Goal: Entertainment & Leisure: Consume media (video, audio)

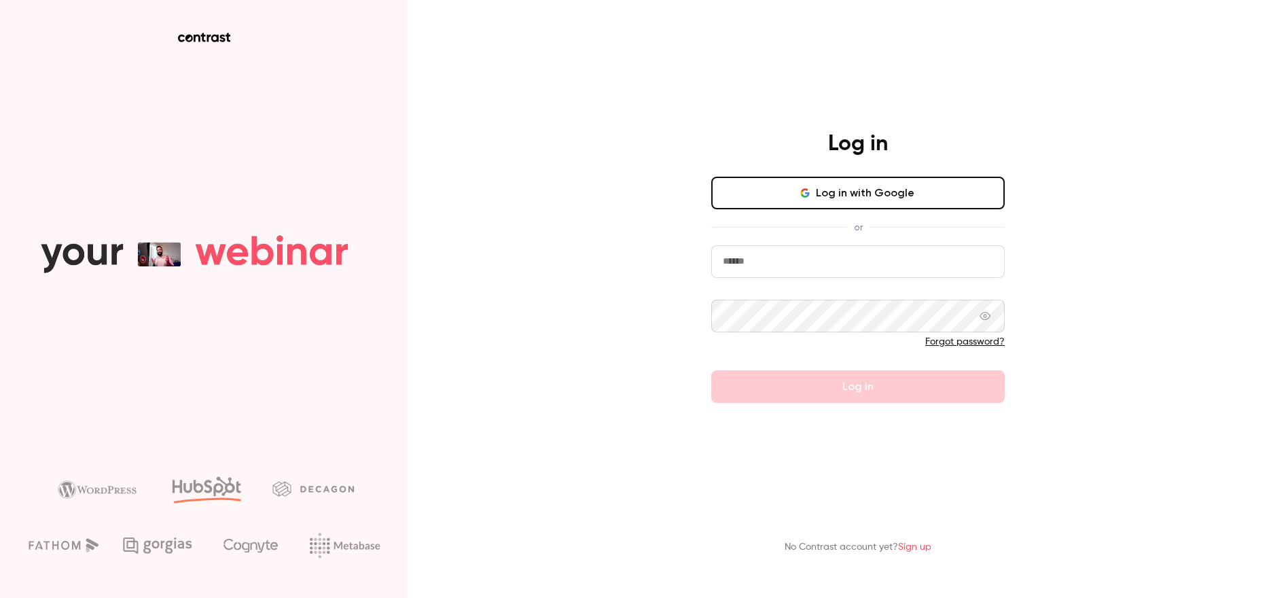
type input "**********"
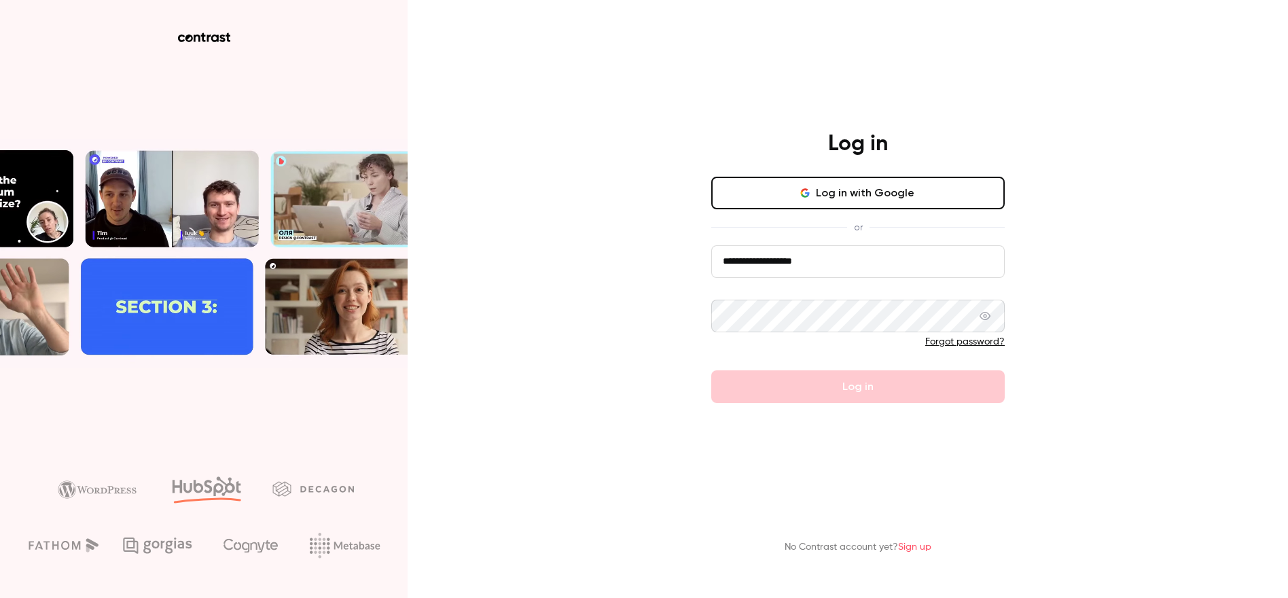
click at [828, 394] on form "**********" at bounding box center [857, 324] width 293 height 158
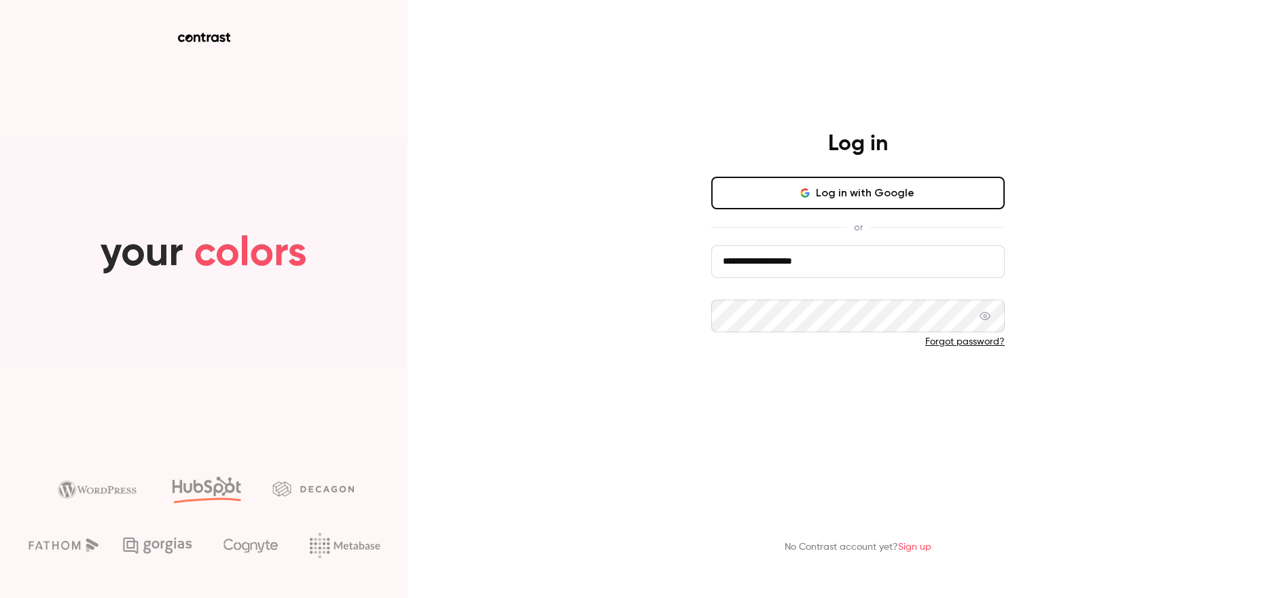
click at [825, 402] on button "Log in" at bounding box center [857, 386] width 293 height 33
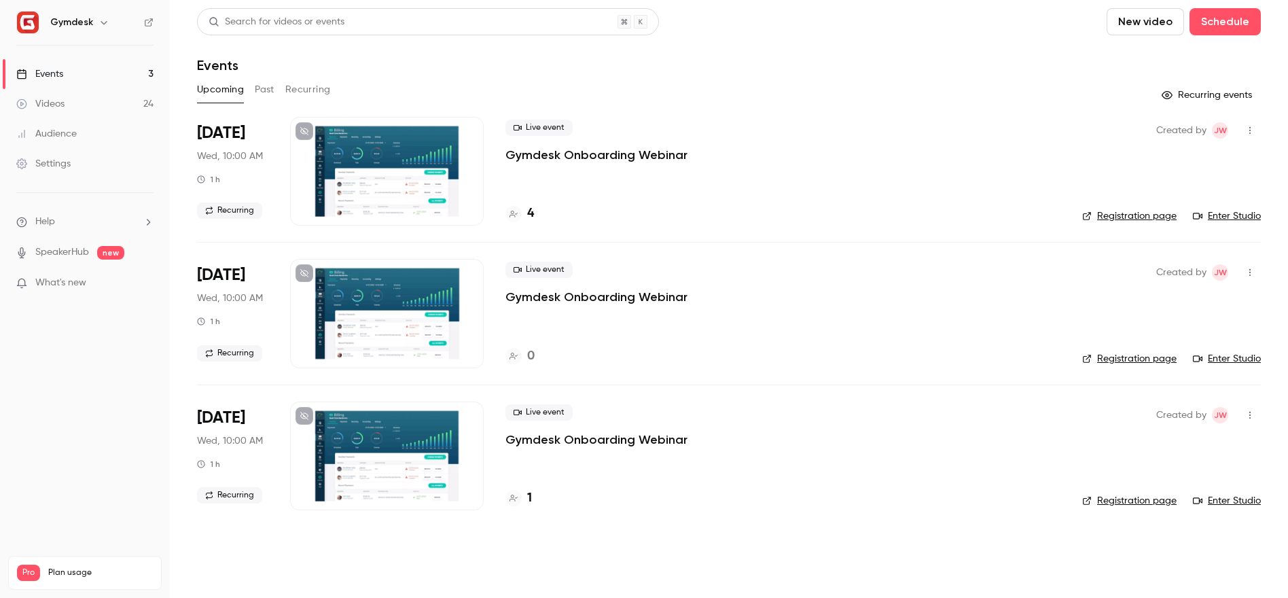
click at [269, 85] on button "Past" at bounding box center [265, 90] width 20 height 22
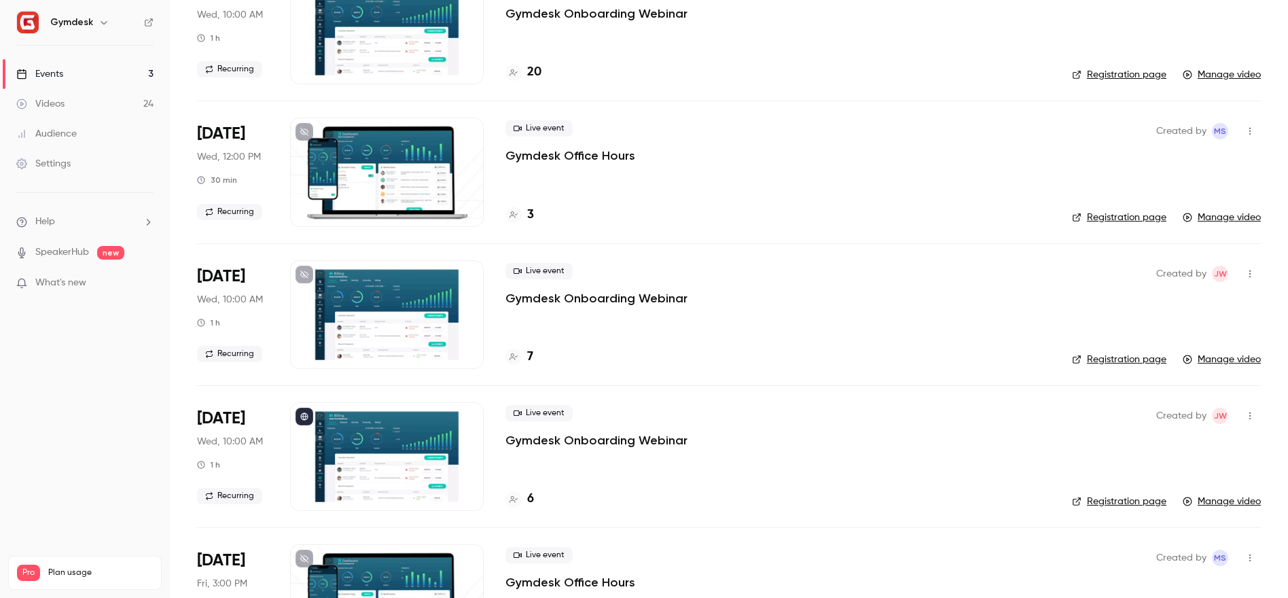
scroll to position [2923, 0]
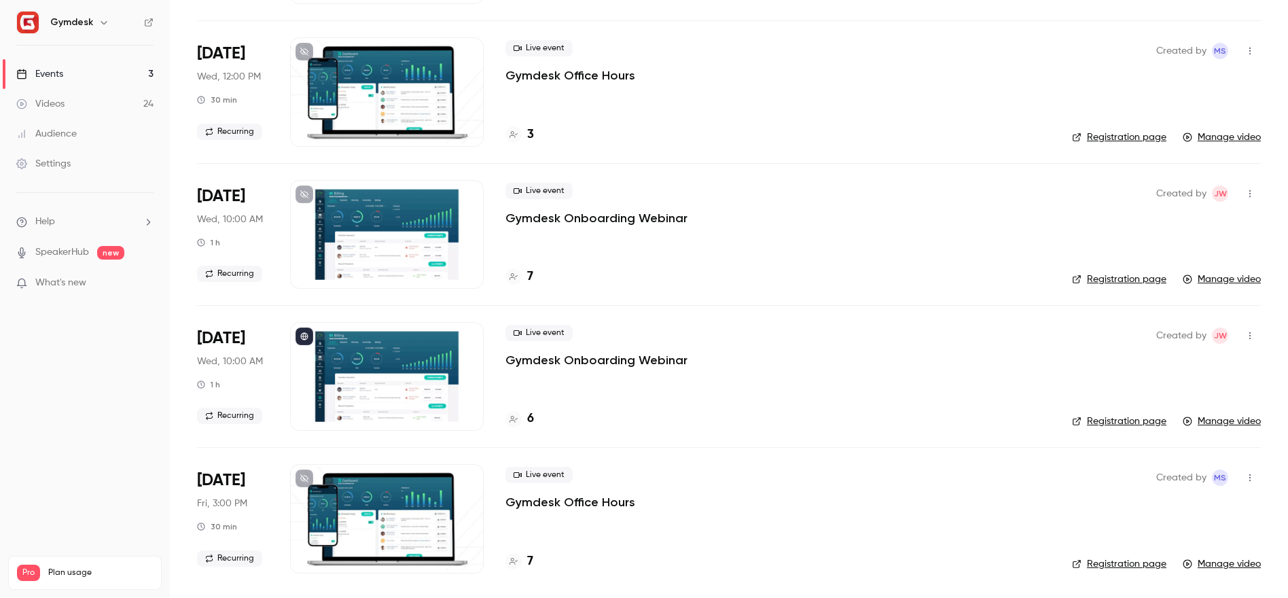
click at [360, 380] on div at bounding box center [387, 376] width 194 height 109
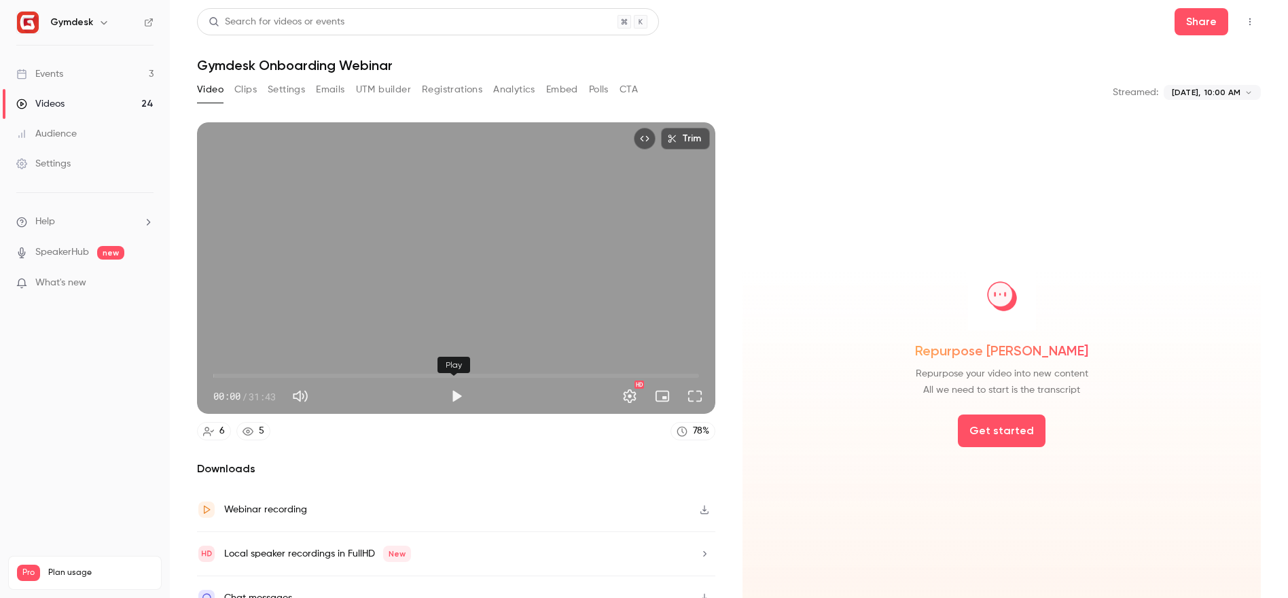
click at [454, 391] on button "Play" at bounding box center [456, 395] width 27 height 27
drag, startPoint x: 245, startPoint y: 374, endPoint x: 429, endPoint y: 382, distance: 183.5
click at [429, 378] on span "14:13" at bounding box center [431, 376] width 4 height 4
drag, startPoint x: 425, startPoint y: 378, endPoint x: 635, endPoint y: 384, distance: 210.0
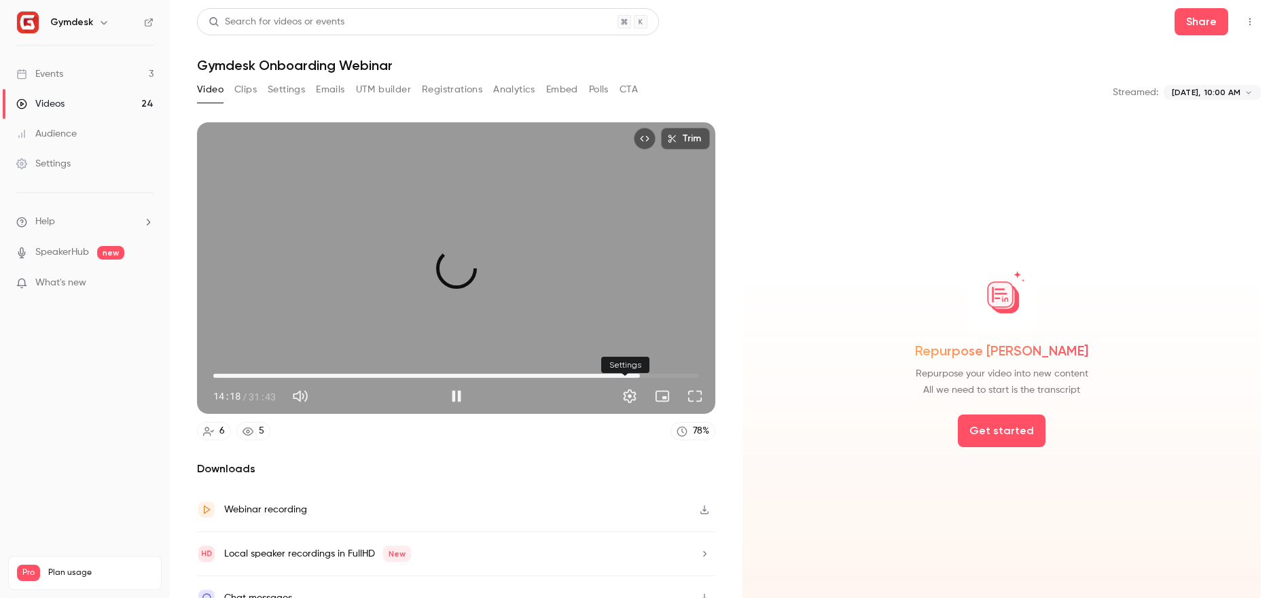
click at [635, 384] on div "27:51 14:18 / 31:43" at bounding box center [456, 385] width 518 height 57
drag, startPoint x: 596, startPoint y: 369, endPoint x: 581, endPoint y: 369, distance: 15.0
click at [583, 374] on span "24:18" at bounding box center [585, 376] width 4 height 4
drag, startPoint x: 581, startPoint y: 369, endPoint x: 562, endPoint y: 371, distance: 19.8
click at [565, 374] on span "23:08" at bounding box center [567, 376] width 4 height 4
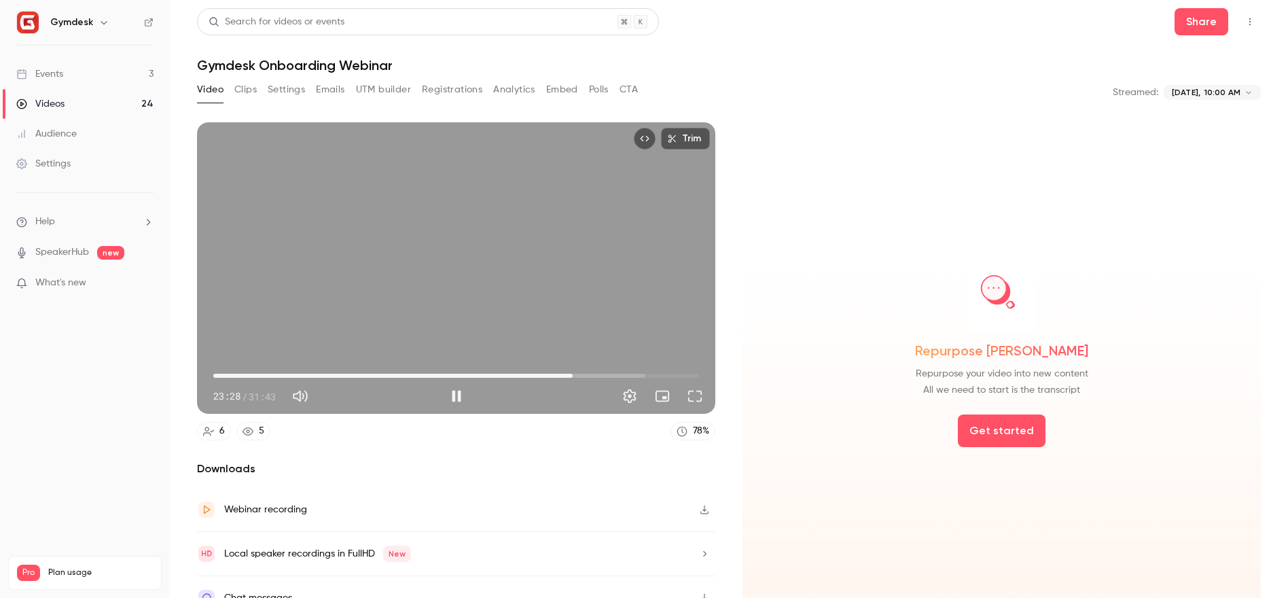
click at [608, 367] on span "23:28" at bounding box center [456, 376] width 486 height 22
click at [636, 371] on span "27:53" at bounding box center [456, 376] width 486 height 22
click at [653, 372] on span "29:03" at bounding box center [456, 376] width 486 height 22
click at [677, 374] on span "30:38" at bounding box center [456, 376] width 486 height 22
click at [449, 396] on button "Pause" at bounding box center [456, 395] width 27 height 27
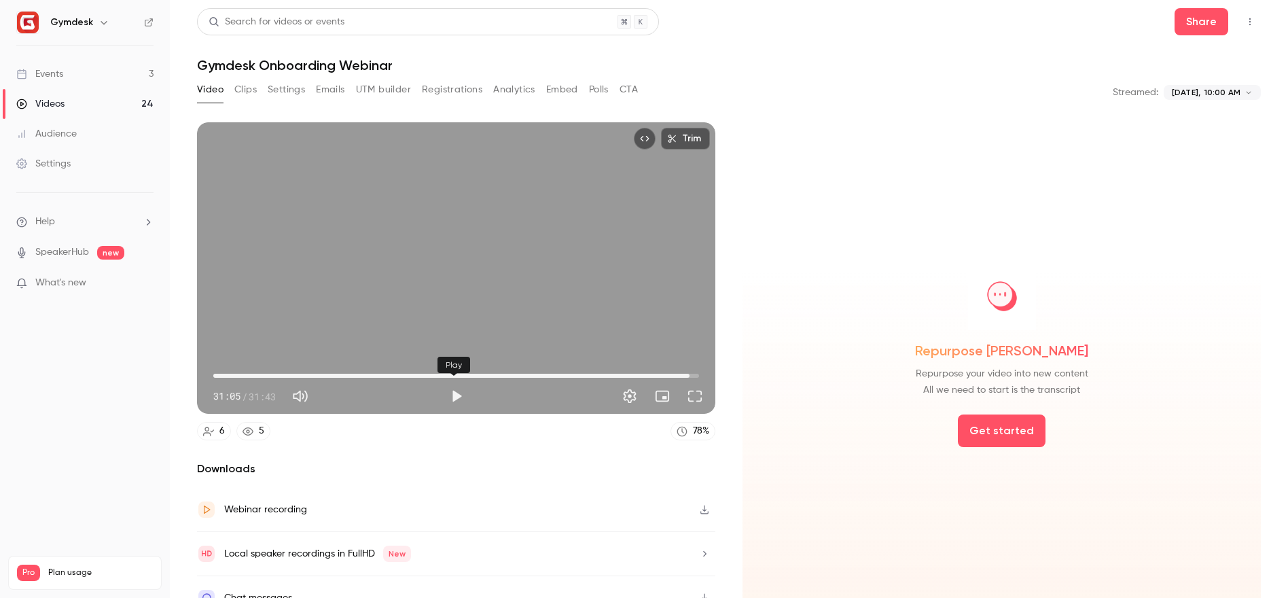
click at [447, 389] on button "Play" at bounding box center [456, 395] width 27 height 27
click at [453, 397] on button "Pause" at bounding box center [456, 395] width 27 height 27
type input "******"
